Goal: Navigation & Orientation: Find specific page/section

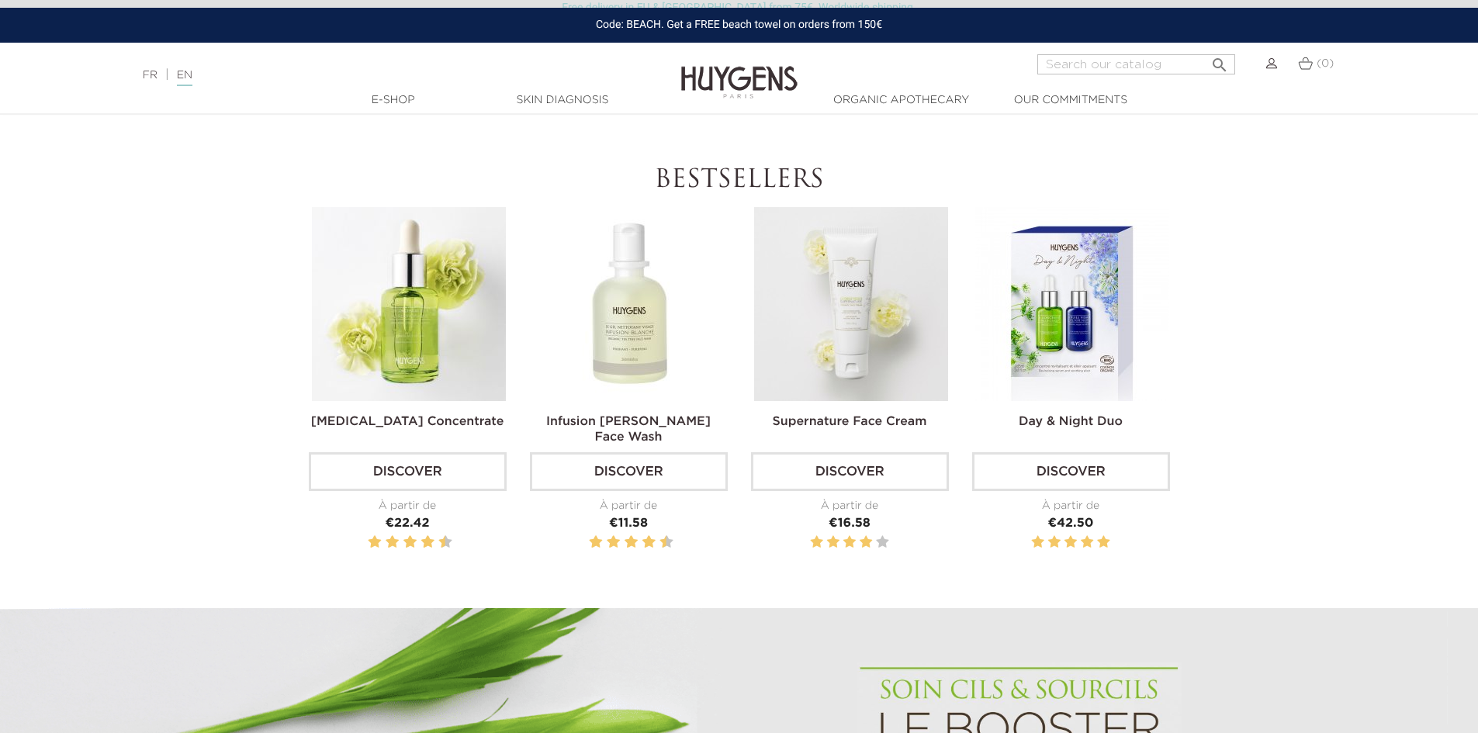
scroll to position [543, 0]
click at [159, 78] on div "FR | EN Français English" at bounding box center [369, 75] width 469 height 19
click at [154, 76] on link "FR" at bounding box center [150, 75] width 15 height 11
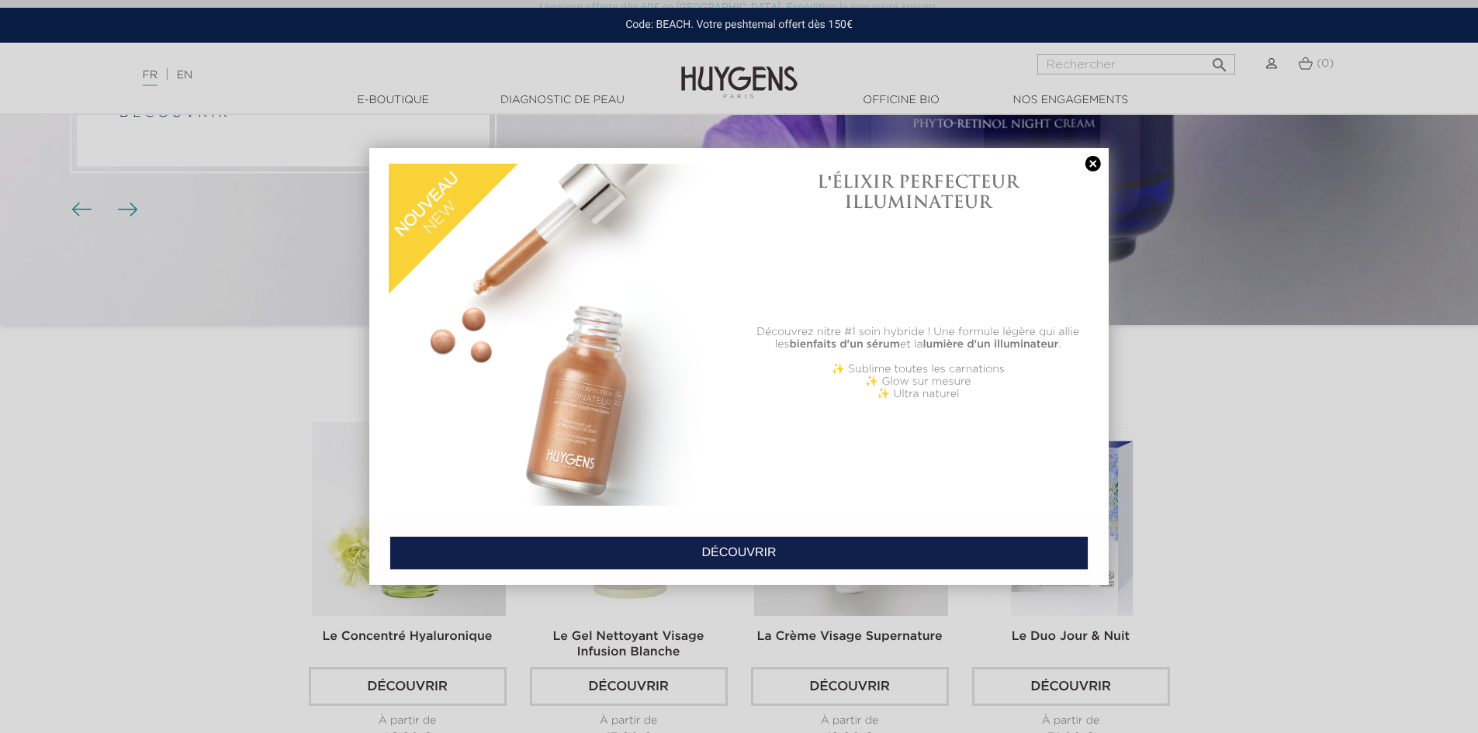
scroll to position [310, 0]
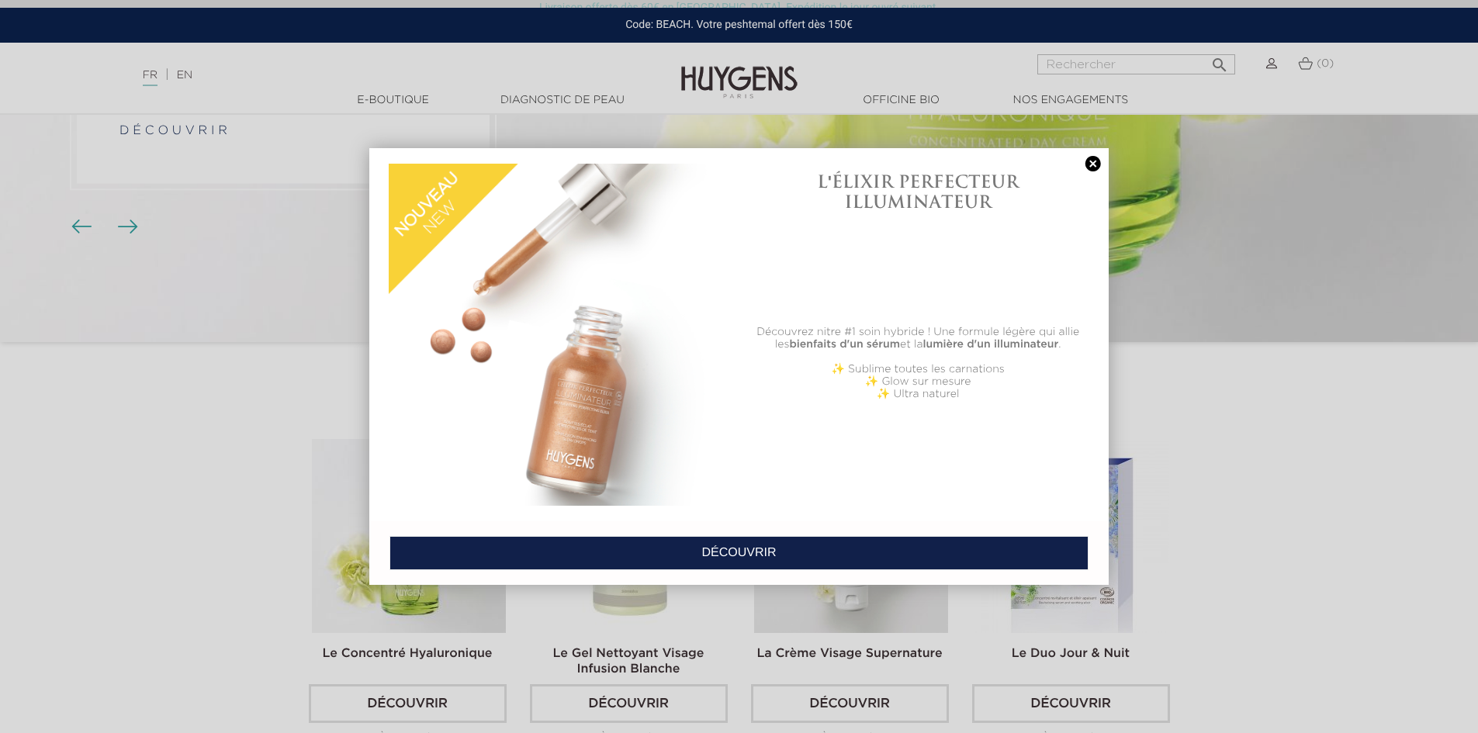
click at [1092, 161] on link at bounding box center [1093, 164] width 22 height 16
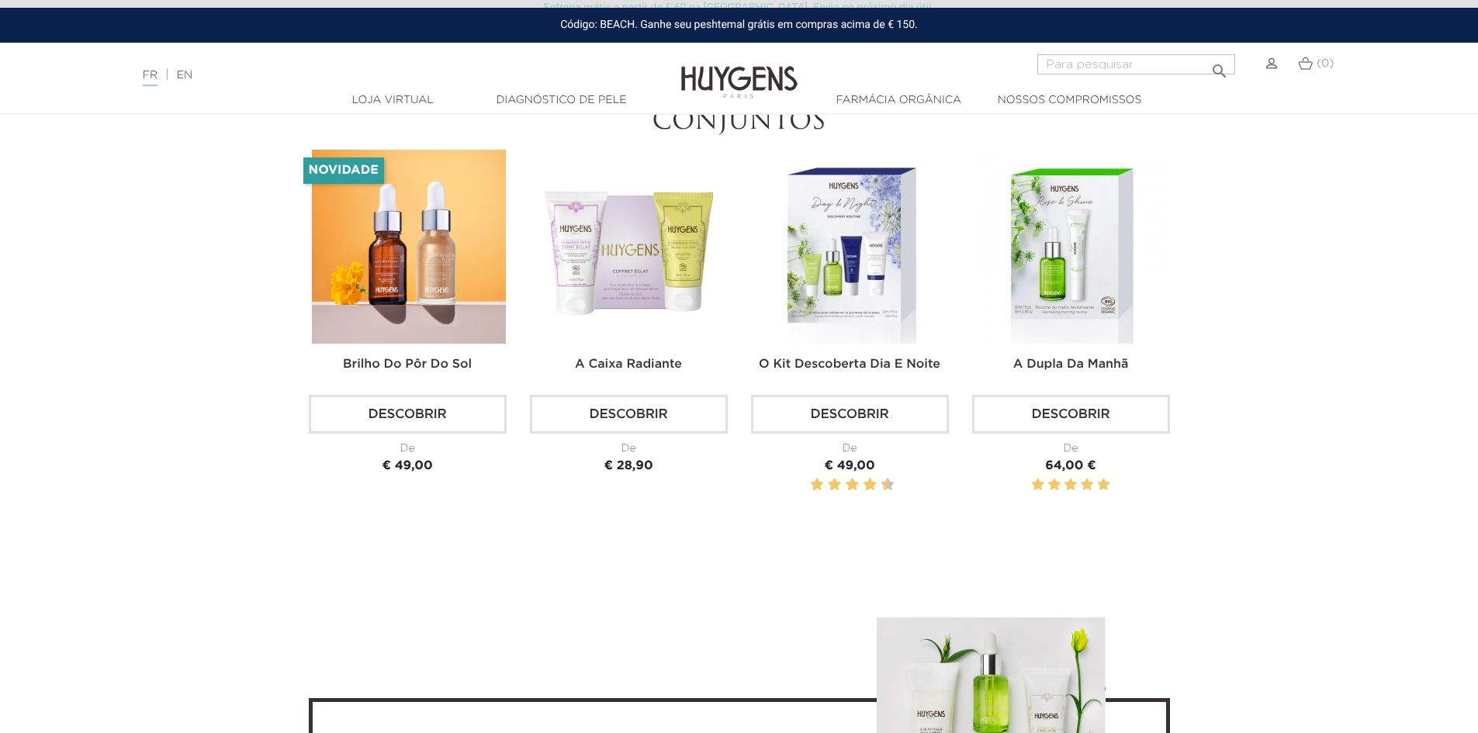
scroll to position [4870, 0]
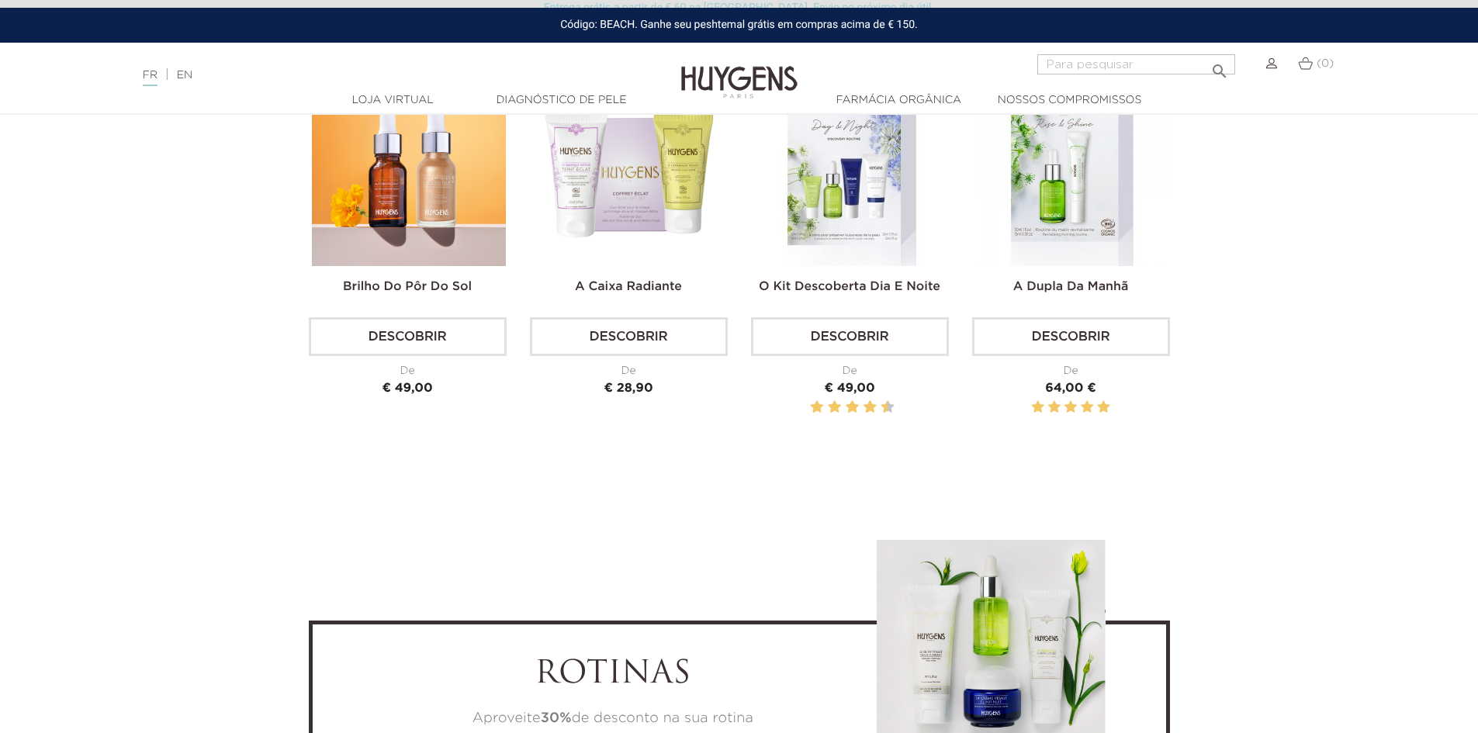
click at [1249, 182] on section "CONJUNTOS Brilho do pôr do sol Descobrir De Preço € 49,00 Novidade De" at bounding box center [739, 251] width 1478 height 442
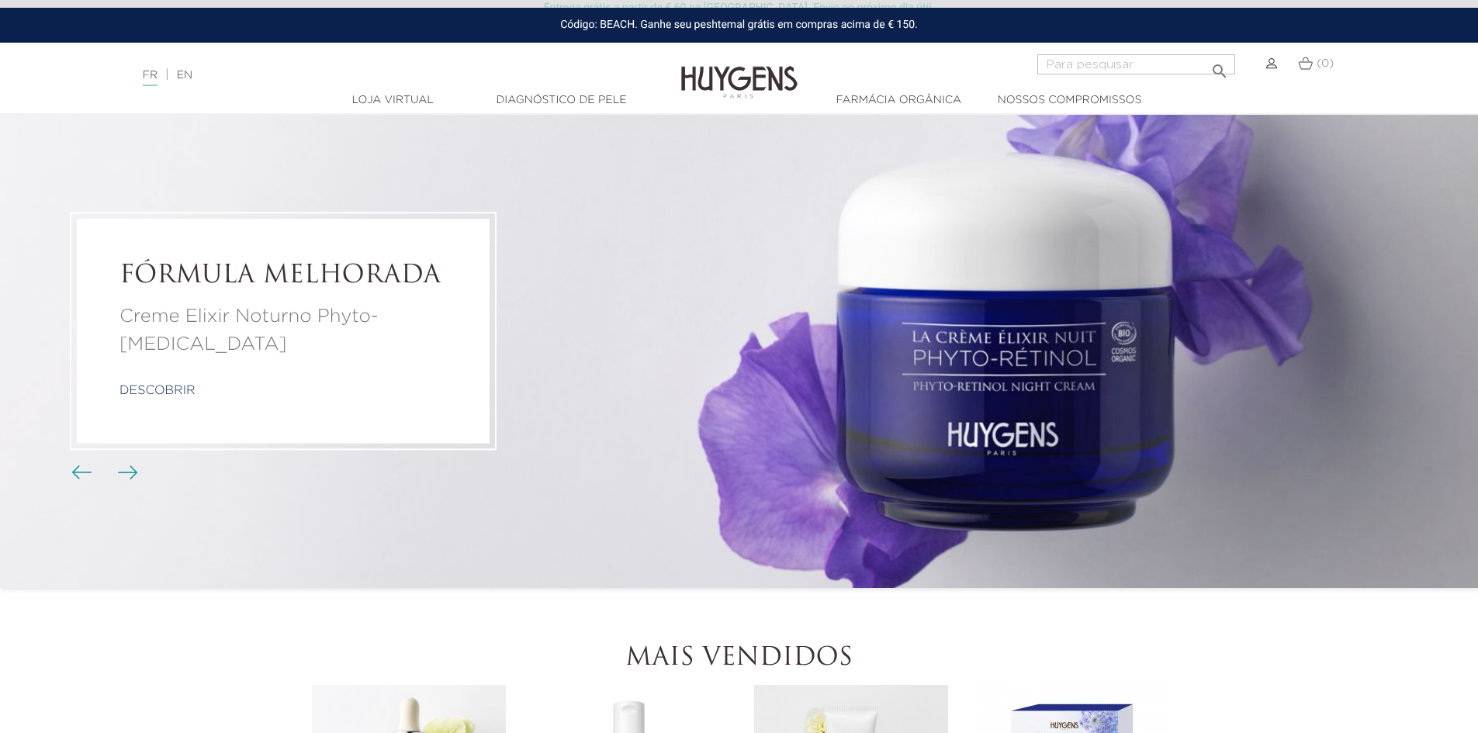
scroll to position [0, 0]
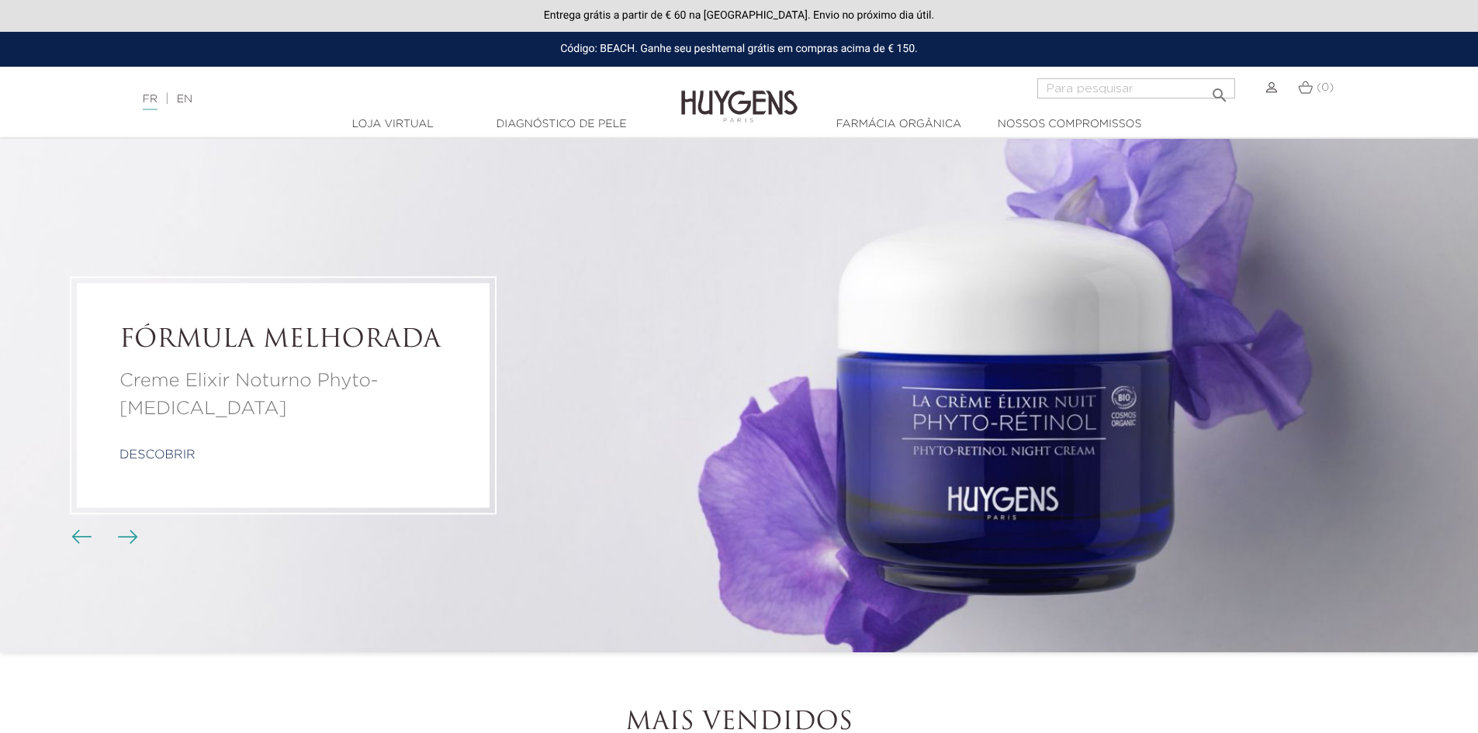
drag, startPoint x: 549, startPoint y: 50, endPoint x: 964, endPoint y: 36, distance: 415.3
click at [964, 36] on div "Código: BEACH. Ganhe seu peshtemal grátis em compras acima de € 150." at bounding box center [739, 49] width 1478 height 35
click at [1039, 601] on li "FÓRMULA MELHORADA Creme Elixir Noturno Phyto-Retinol descobrir" at bounding box center [739, 396] width 1478 height 514
